Goal: Transaction & Acquisition: Purchase product/service

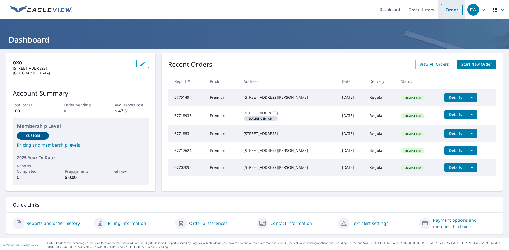
click at [450, 9] on link "Order" at bounding box center [451, 9] width 21 height 11
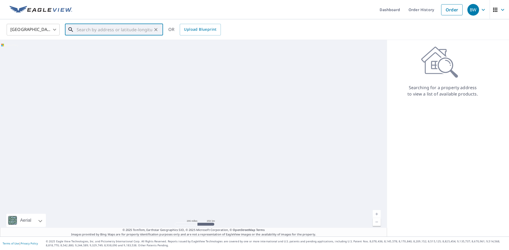
click at [90, 31] on input "text" at bounding box center [115, 29] width 76 height 15
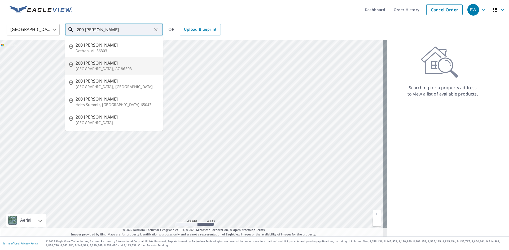
click at [95, 65] on span "200 [PERSON_NAME]" at bounding box center [117, 63] width 83 height 6
type input "[STREET_ADDRESS][PERSON_NAME]"
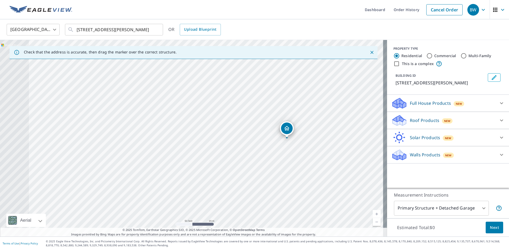
drag, startPoint x: 242, startPoint y: 143, endPoint x: 293, endPoint y: 149, distance: 50.4
click at [293, 149] on div "[STREET_ADDRESS][PERSON_NAME]" at bounding box center [193, 138] width 387 height 197
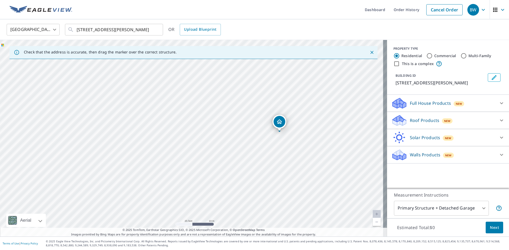
drag, startPoint x: 284, startPoint y: 123, endPoint x: 281, endPoint y: 123, distance: 2.9
click at [414, 121] on p "Roof Products" at bounding box center [424, 120] width 29 height 6
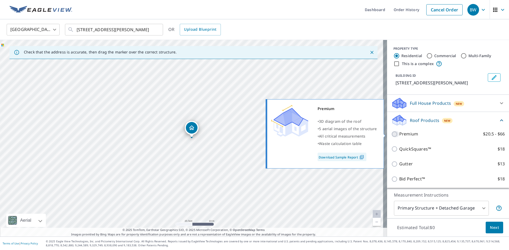
click at [391, 134] on input "Premium $20.5 - $66" at bounding box center [395, 134] width 8 height 6
checkbox input "true"
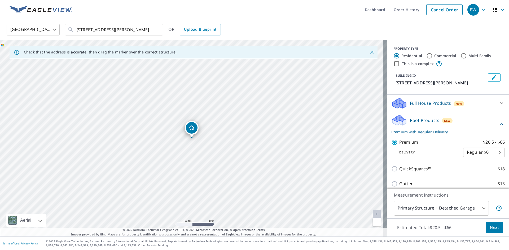
click at [493, 229] on span "Next" at bounding box center [494, 228] width 9 height 7
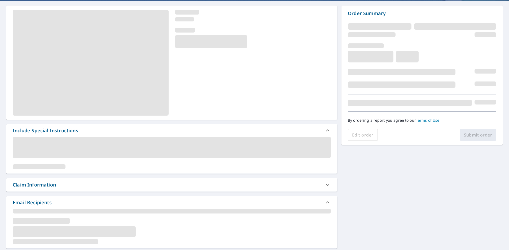
scroll to position [53, 0]
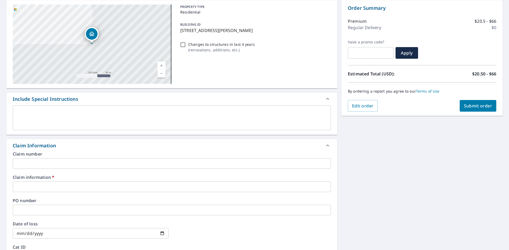
click at [35, 186] on input "text" at bounding box center [172, 187] width 318 height 11
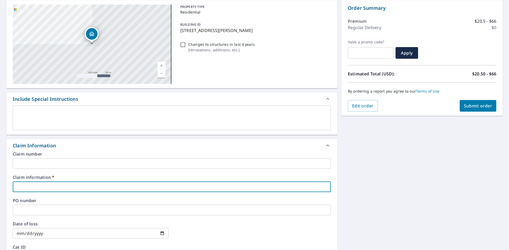
type input "410283"
click at [475, 107] on span "Submit order" at bounding box center [478, 106] width 28 height 6
checkbox input "true"
